Goal: Information Seeking & Learning: Learn about a topic

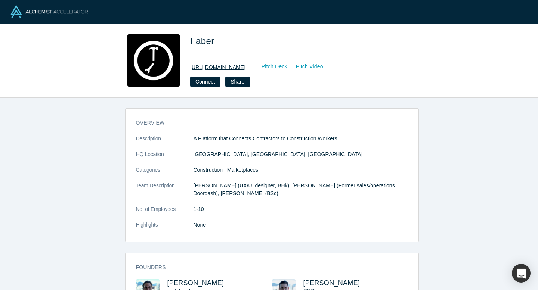
click at [241, 66] on link "[URL][DOMAIN_NAME]" at bounding box center [217, 67] width 55 height 8
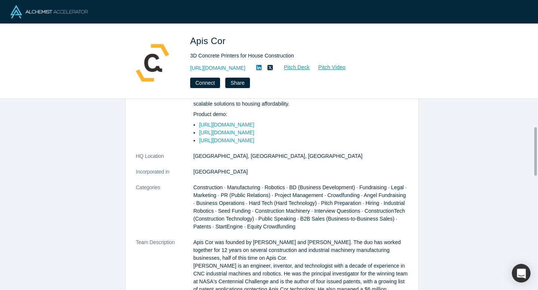
scroll to position [122, 0]
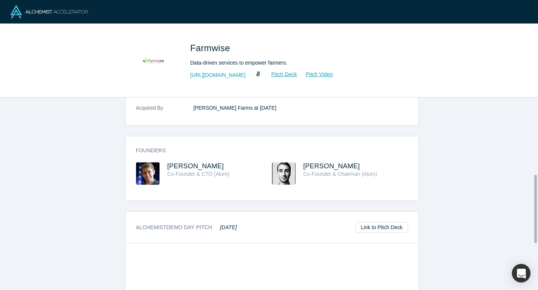
scroll to position [217, 0]
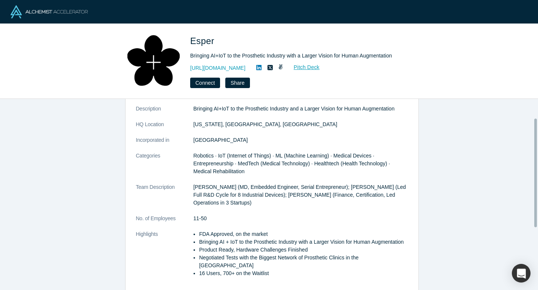
scroll to position [27, 0]
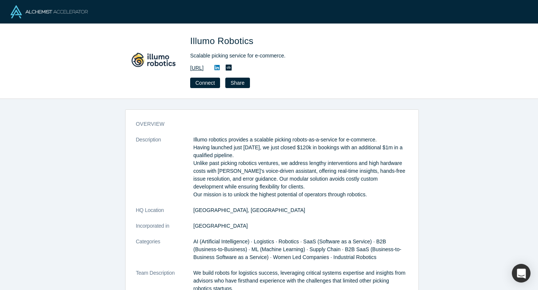
click at [204, 67] on link "[URL]" at bounding box center [196, 68] width 13 height 8
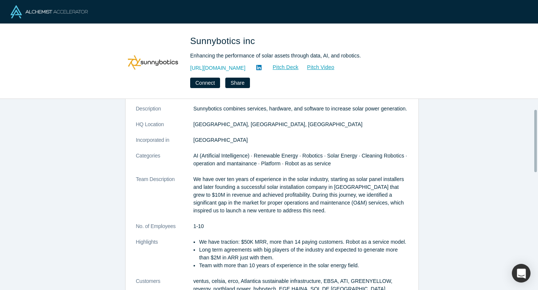
scroll to position [59, 0]
